Goal: Check status: Check status

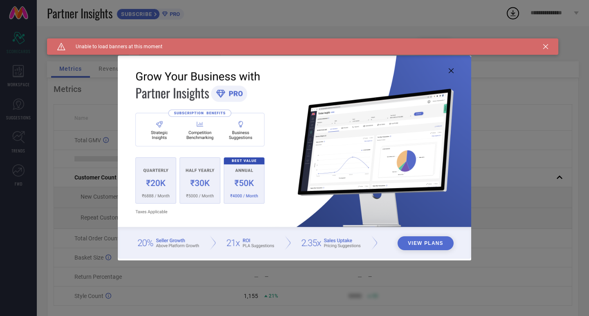
click at [448, 70] on img at bounding box center [294, 157] width 353 height 203
click at [453, 69] on icon at bounding box center [451, 70] width 5 height 5
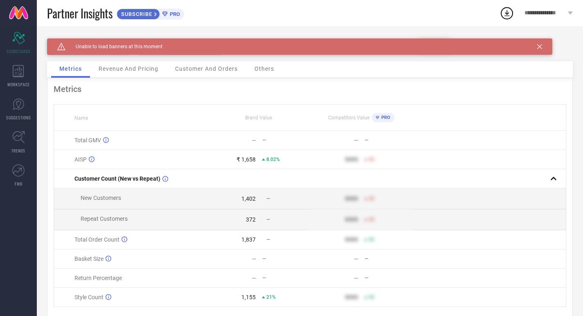
click at [539, 47] on icon at bounding box center [539, 46] width 5 height 5
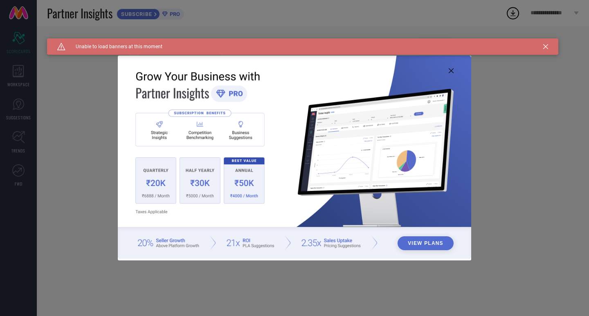
type input "All"
click at [545, 48] on icon at bounding box center [545, 46] width 5 height 5
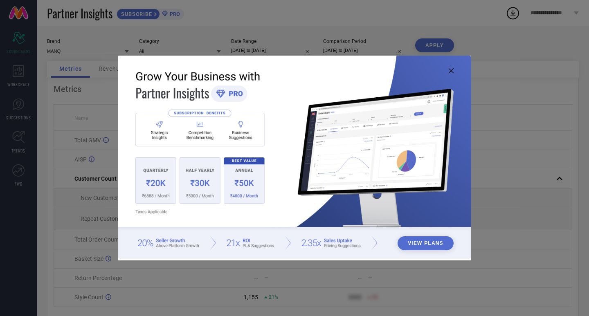
click at [448, 72] on img at bounding box center [294, 157] width 353 height 203
click at [451, 71] on icon at bounding box center [451, 70] width 5 height 5
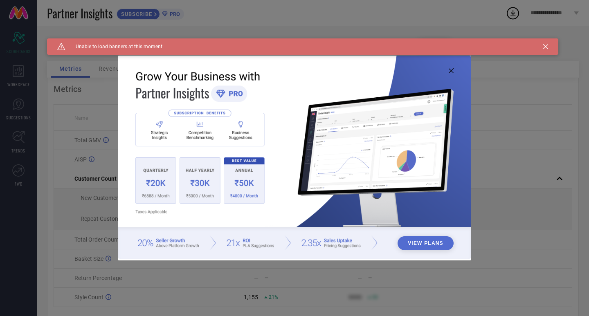
click at [454, 69] on img at bounding box center [294, 157] width 353 height 203
click at [452, 70] on icon at bounding box center [451, 70] width 5 height 5
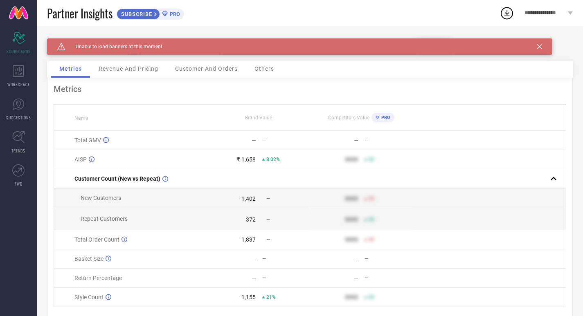
click at [536, 45] on div "Caution Created with Sketch. Unable to load banners at this moment" at bounding box center [299, 46] width 505 height 16
click at [540, 47] on icon at bounding box center [539, 46] width 5 height 5
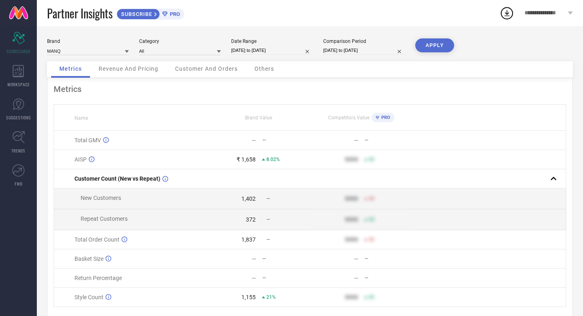
click at [278, 47] on input "[DATE] to [DATE]" at bounding box center [272, 50] width 82 height 9
select select "8"
select select "2025"
select select "9"
select select "2025"
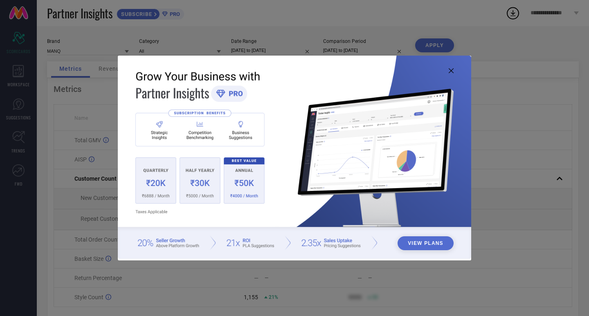
click at [451, 72] on icon at bounding box center [451, 70] width 5 height 5
